Goal: Transaction & Acquisition: Book appointment/travel/reservation

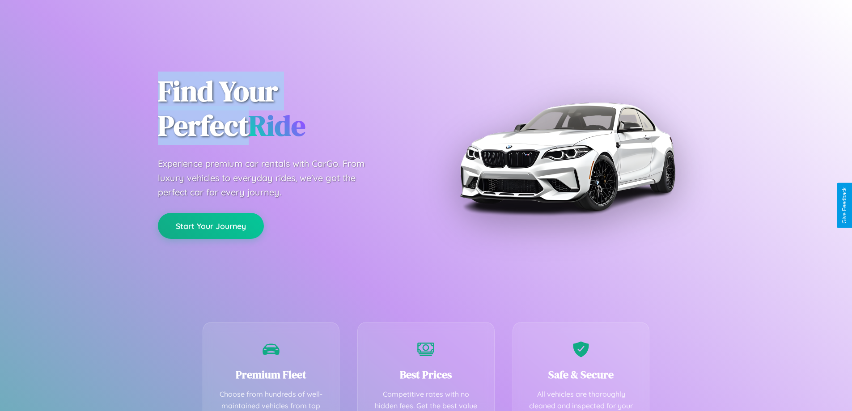
scroll to position [261, 0]
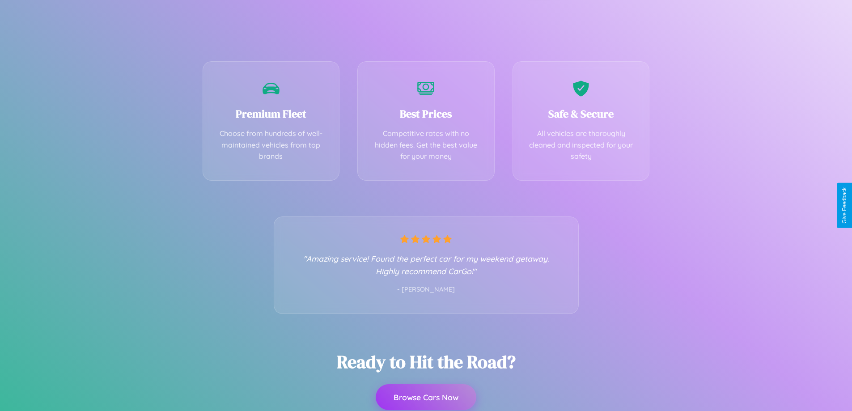
click at [426, 397] on button "Browse Cars Now" at bounding box center [426, 397] width 101 height 26
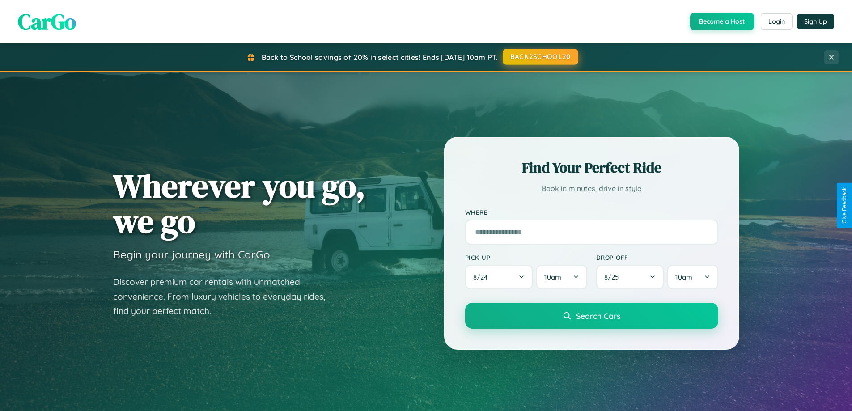
click at [540, 57] on button "BACK2SCHOOL20" at bounding box center [541, 57] width 76 height 16
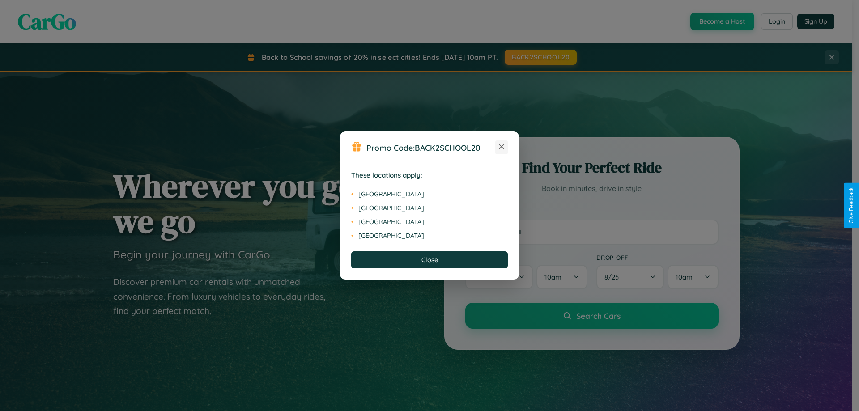
click at [501, 147] on icon at bounding box center [501, 146] width 5 height 5
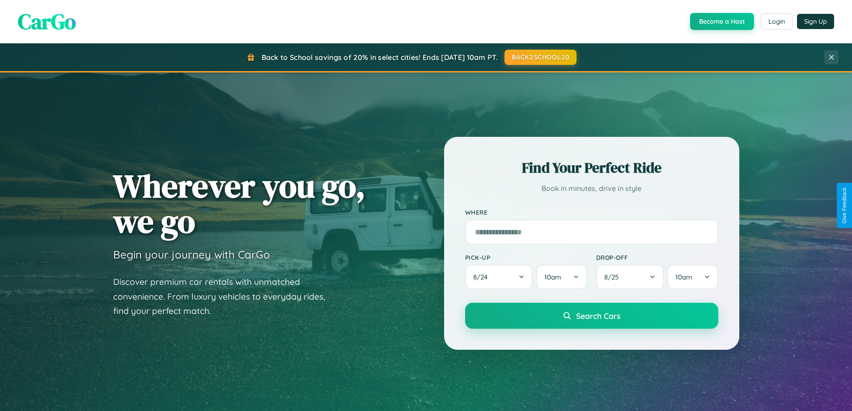
scroll to position [386, 0]
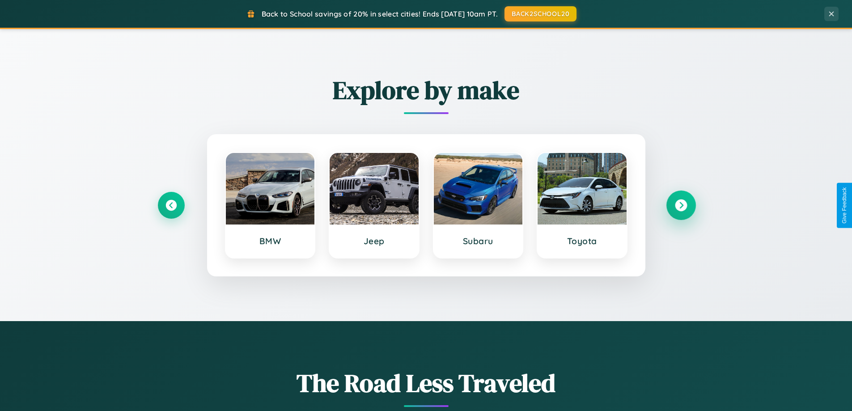
click at [681, 205] on icon at bounding box center [681, 205] width 12 height 12
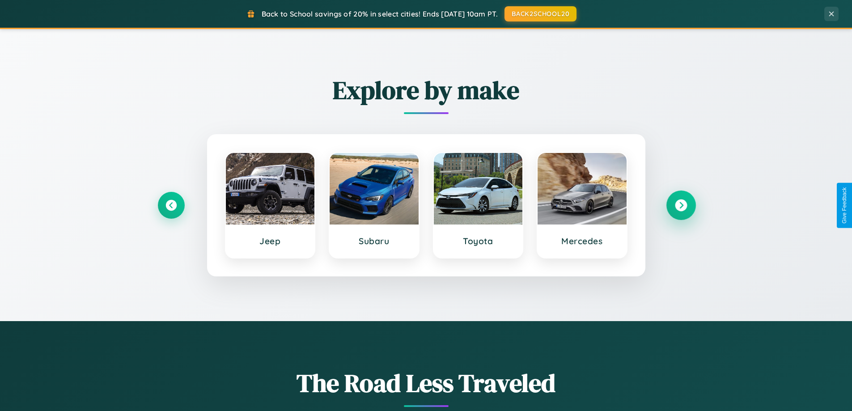
click at [681, 205] on icon at bounding box center [681, 205] width 12 height 12
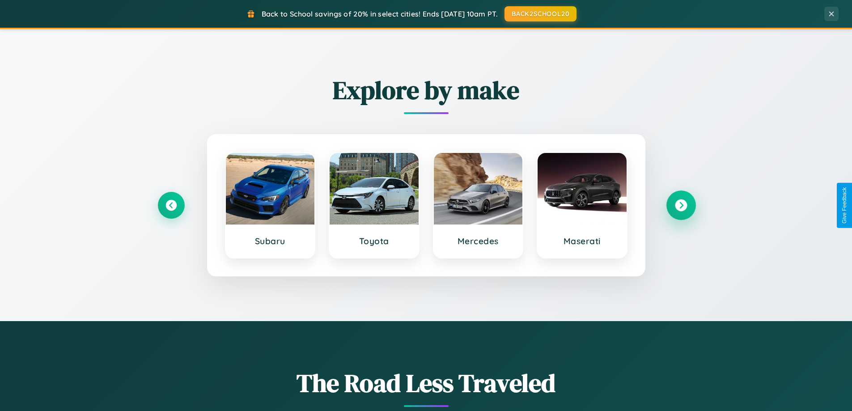
click at [681, 205] on icon at bounding box center [681, 205] width 12 height 12
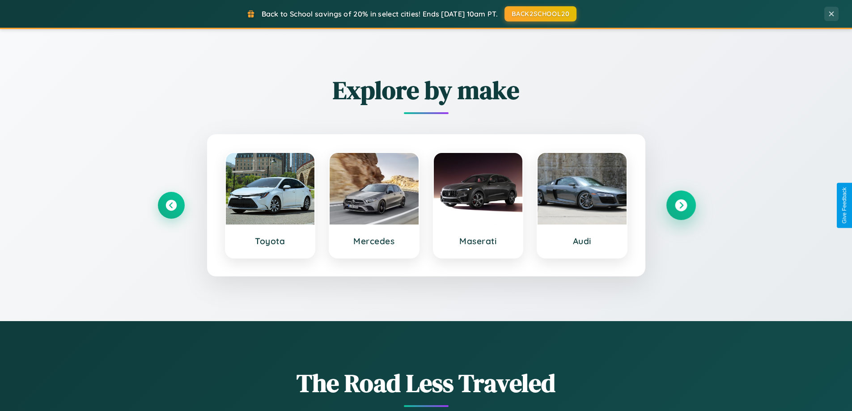
click at [681, 205] on icon at bounding box center [681, 205] width 12 height 12
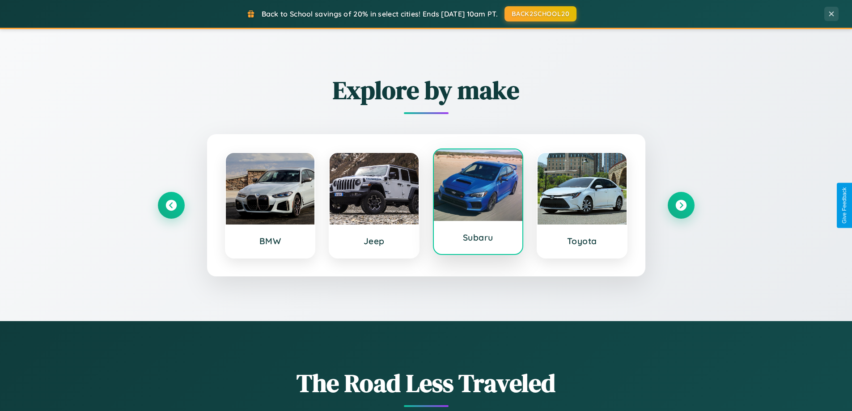
click at [478, 203] on div at bounding box center [478, 185] width 89 height 72
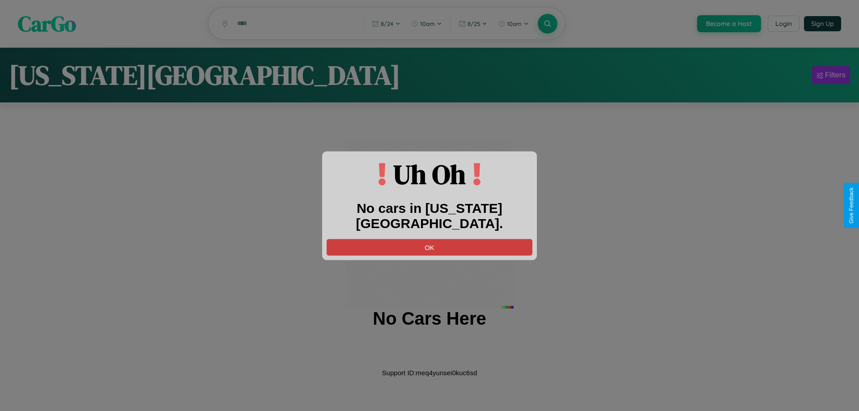
click at [429, 239] on button "OK" at bounding box center [430, 247] width 206 height 17
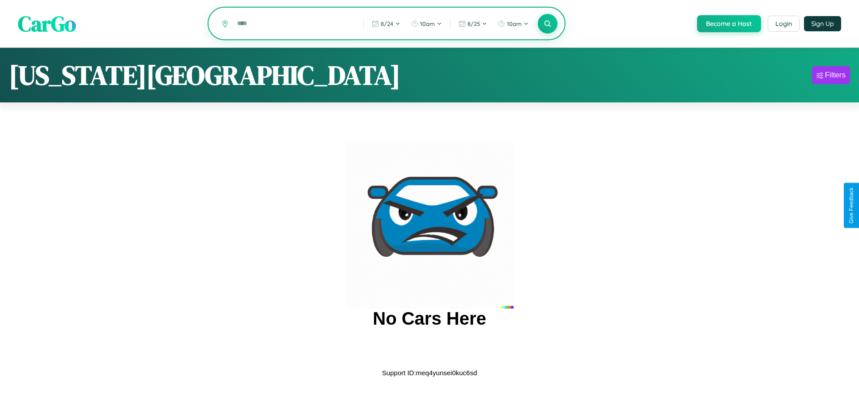
click at [293, 24] on input "text" at bounding box center [294, 24] width 122 height 16
click at [547, 24] on icon at bounding box center [547, 23] width 8 height 8
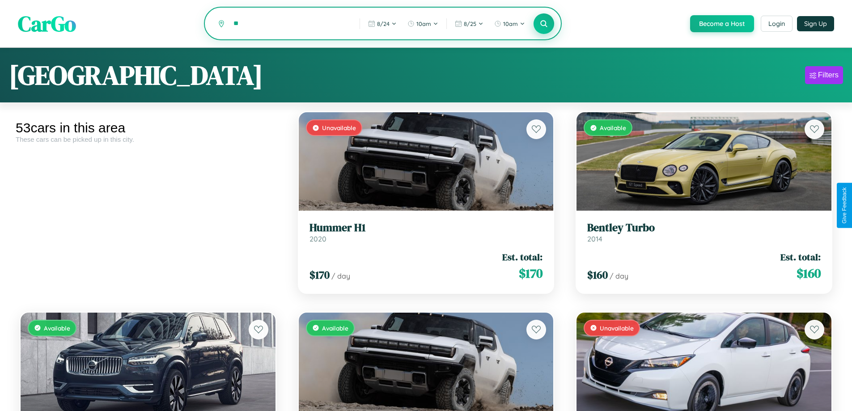
type input "*"
click at [543, 24] on icon at bounding box center [544, 23] width 8 height 8
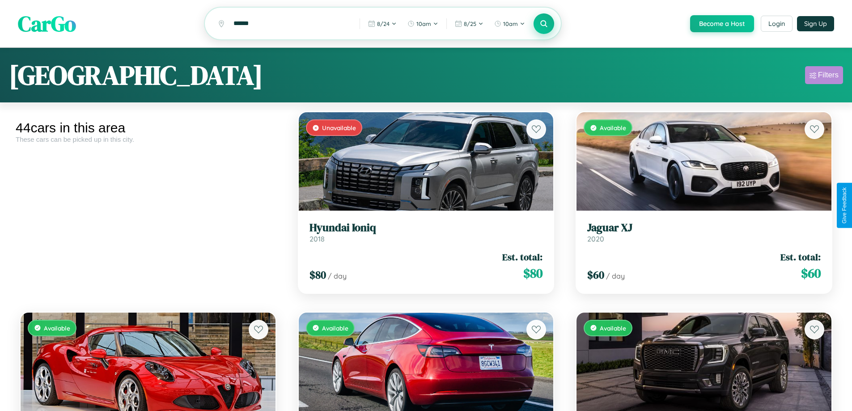
click at [824, 76] on div "Filters" at bounding box center [828, 75] width 21 height 9
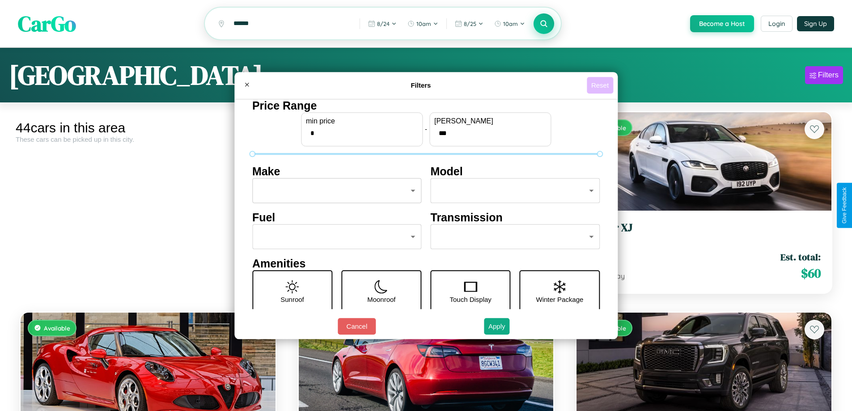
click at [601, 85] on button "Reset" at bounding box center [600, 85] width 26 height 17
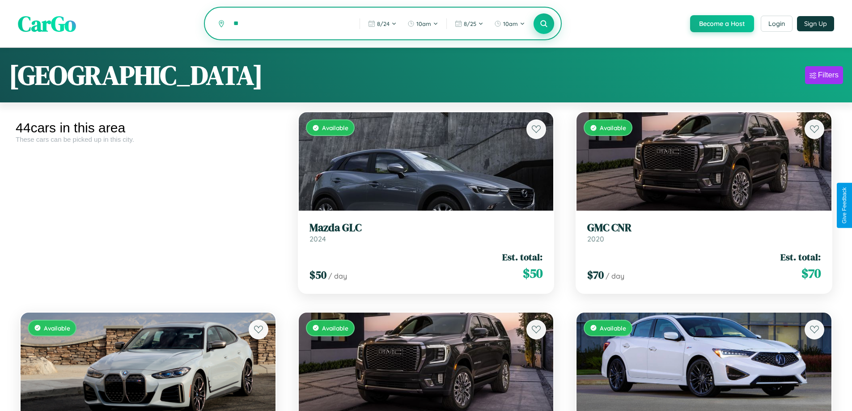
type input "*"
type input "****"
click at [543, 24] on icon at bounding box center [544, 23] width 8 height 8
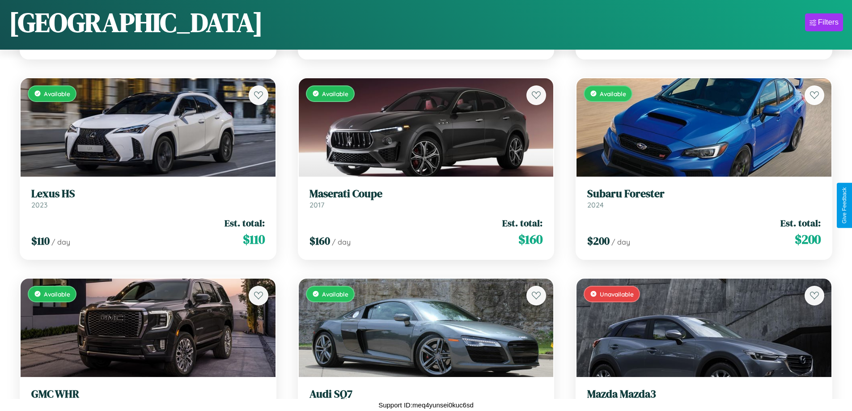
scroll to position [2729, 0]
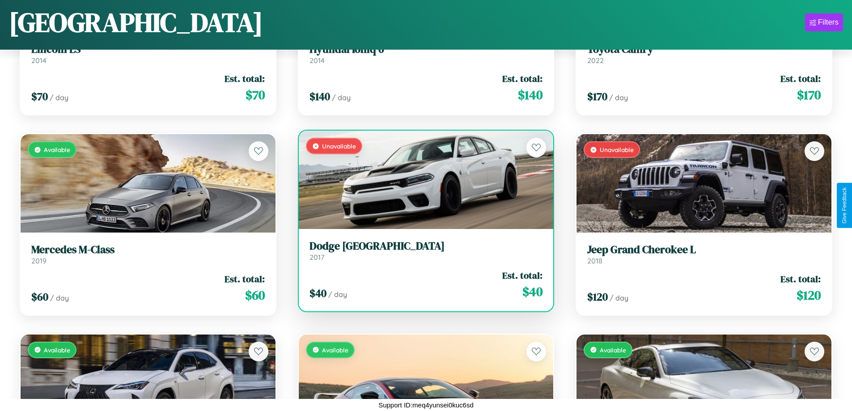
click at [422, 181] on div "Unavailable" at bounding box center [426, 180] width 255 height 98
click at [422, 180] on div "Unavailable" at bounding box center [426, 180] width 255 height 98
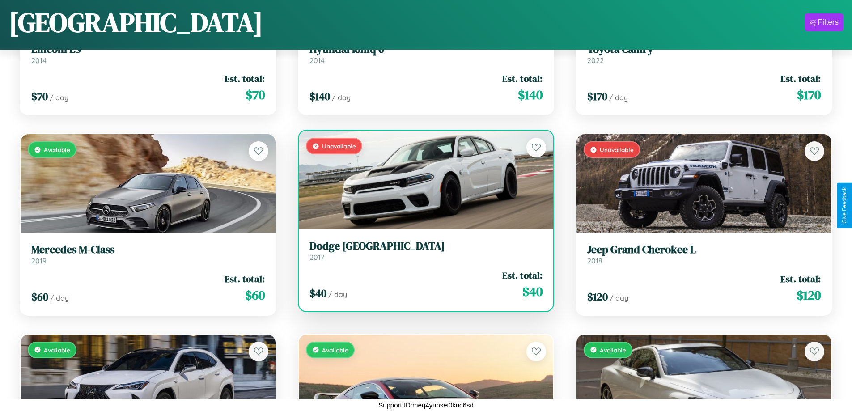
click at [422, 180] on div "Unavailable" at bounding box center [426, 180] width 255 height 98
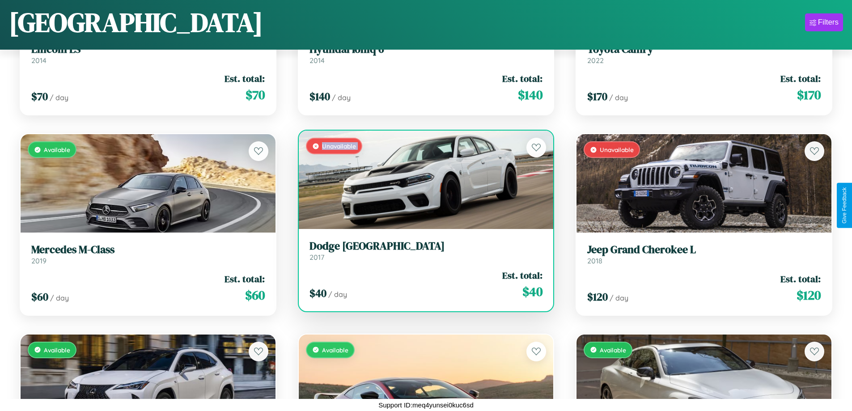
click at [422, 180] on div "Unavailable" at bounding box center [426, 180] width 255 height 98
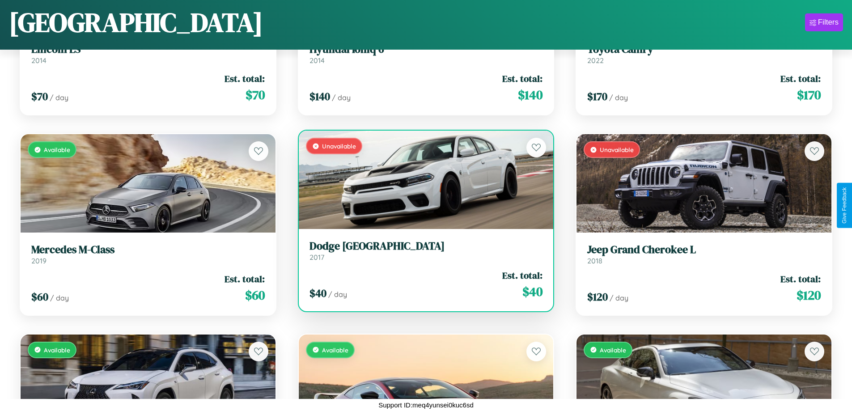
click at [422, 180] on div "Unavailable" at bounding box center [426, 180] width 255 height 98
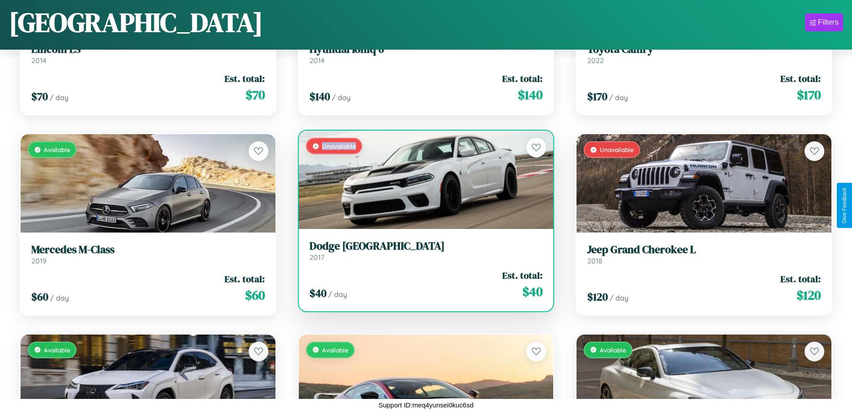
click at [422, 180] on div "Unavailable" at bounding box center [426, 180] width 255 height 98
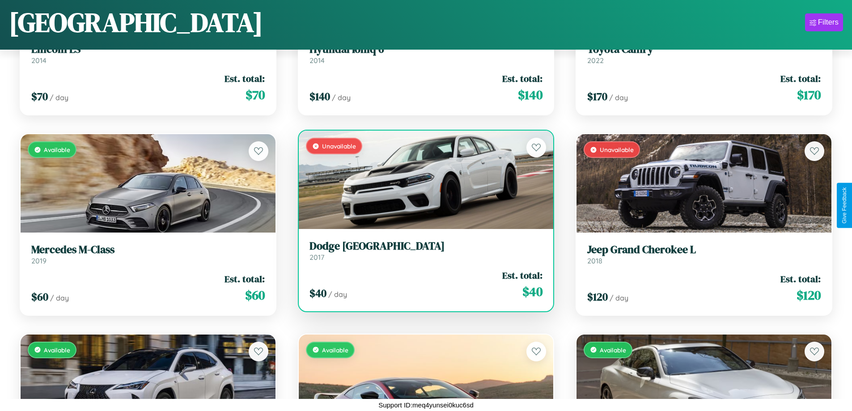
click at [422, 250] on h3 "Dodge Durango" at bounding box center [426, 246] width 233 height 13
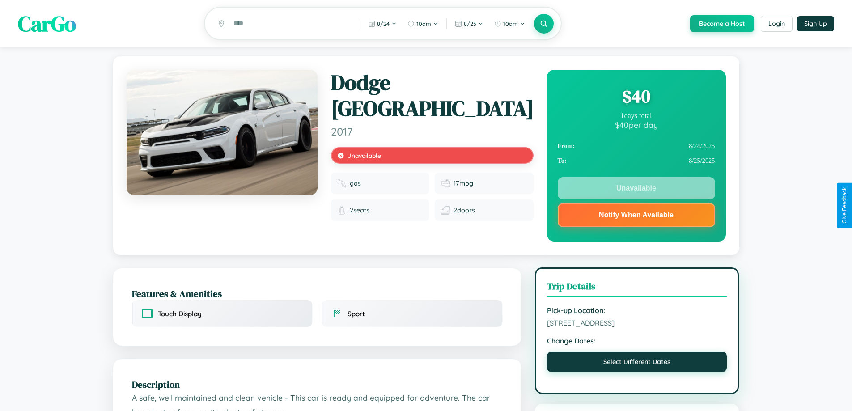
click at [637, 363] on button "Select Different Dates" at bounding box center [637, 362] width 180 height 21
select select "*"
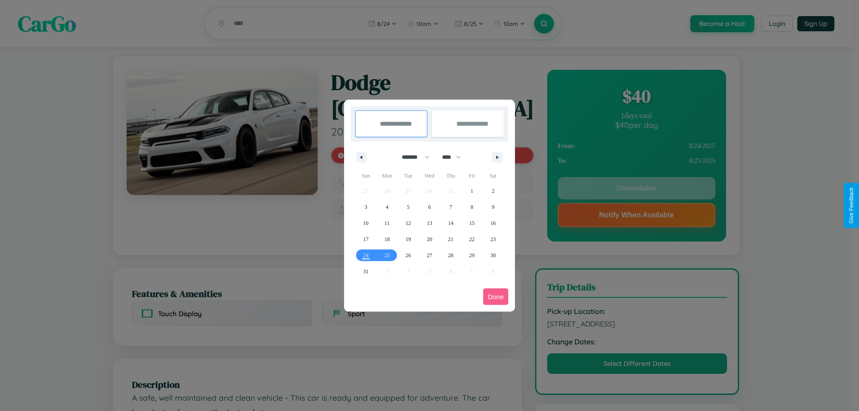
drag, startPoint x: 412, startPoint y: 157, endPoint x: 429, endPoint y: 179, distance: 28.6
click at [412, 157] on select "******* ******** ***** ***** *** **** **** ****** ********* ******* ******** **…" at bounding box center [414, 157] width 38 height 15
drag, startPoint x: 455, startPoint y: 157, endPoint x: 429, endPoint y: 179, distance: 34.3
click at [455, 157] on select "**** **** **** **** **** **** **** **** **** **** **** **** **** **** **** ****…" at bounding box center [450, 157] width 27 height 15
select select "****"
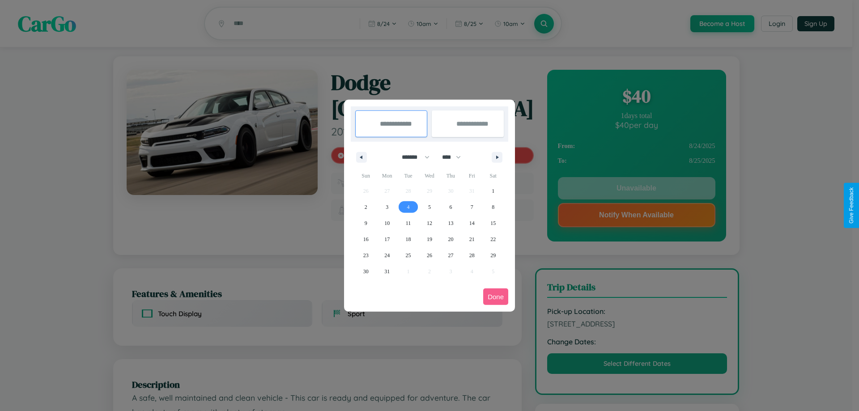
click at [408, 207] on span "4" at bounding box center [408, 207] width 3 height 16
type input "**********"
click at [450, 223] on span "13" at bounding box center [450, 223] width 5 height 16
type input "**********"
click at [496, 297] on button "Done" at bounding box center [495, 297] width 25 height 17
